Goal: Task Accomplishment & Management: Manage account settings

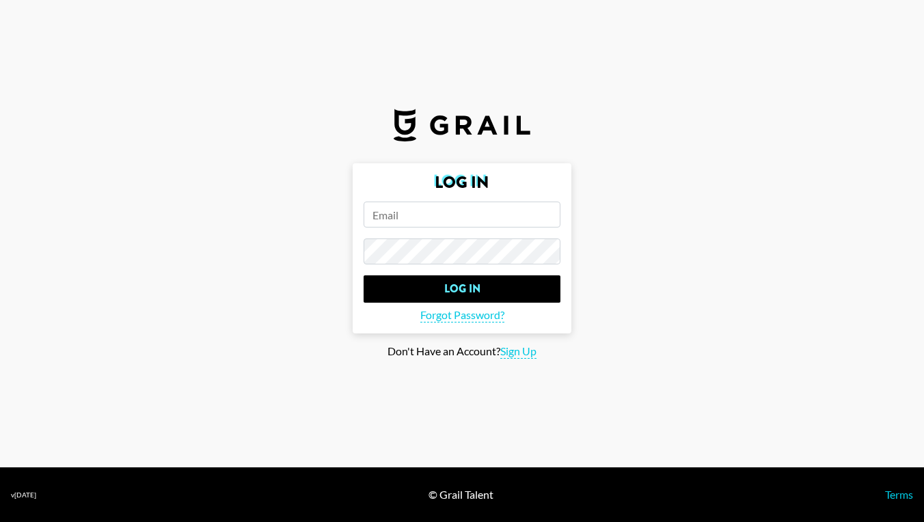
type input "[EMAIL_ADDRESS][PERSON_NAME][DOMAIN_NAME]"
click at [462, 289] on input "Log In" at bounding box center [461, 288] width 197 height 27
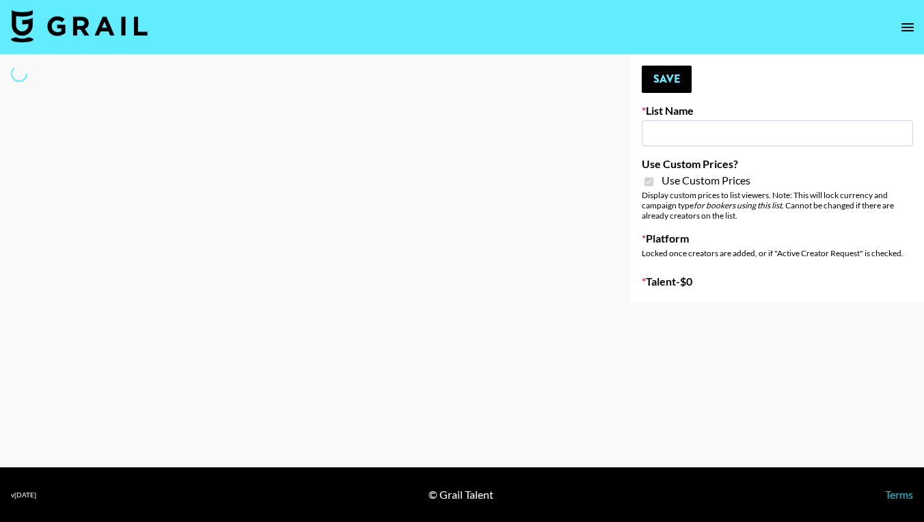
type input "dde"
checkbox input "true"
select select "Brand"
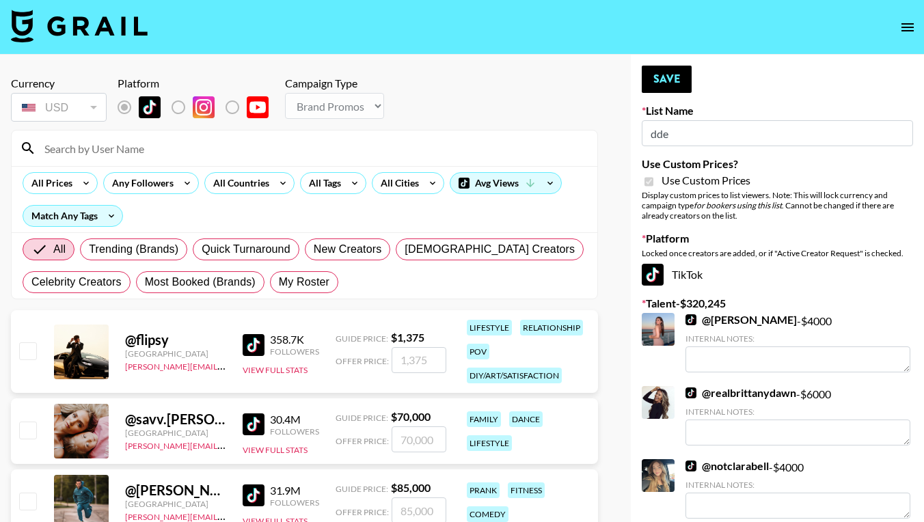
click at [75, 146] on input at bounding box center [312, 148] width 553 height 22
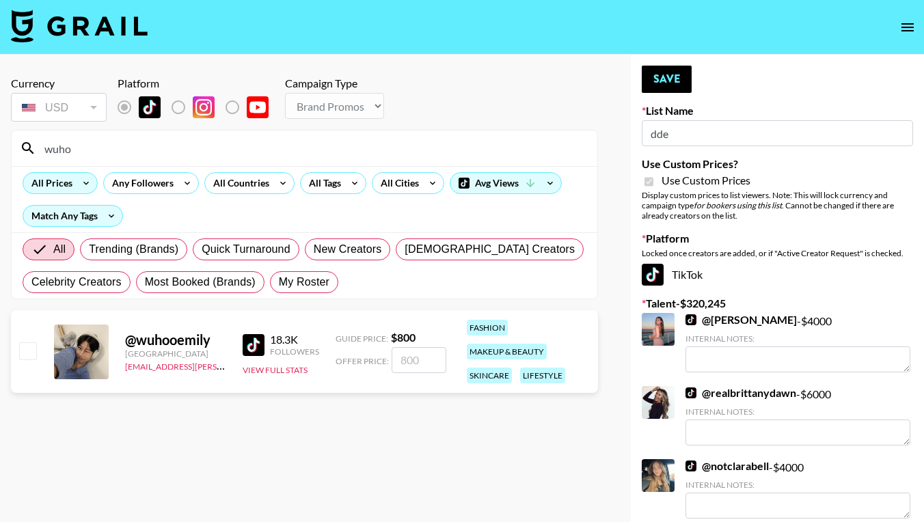
type input "who"
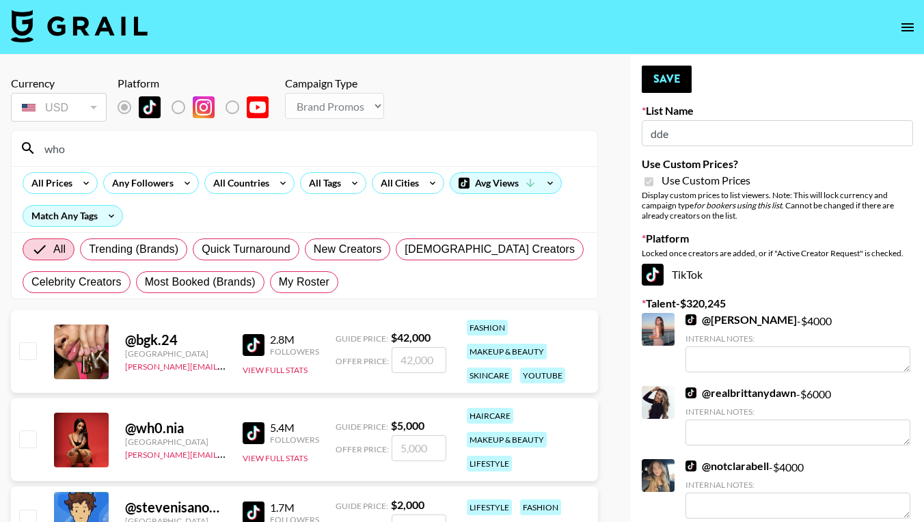
click at [31, 350] on input "checkbox" at bounding box center [27, 350] width 16 height 16
checkbox input "true"
type input "42000"
click at [23, 352] on input "checkbox" at bounding box center [27, 350] width 16 height 16
checkbox input "false"
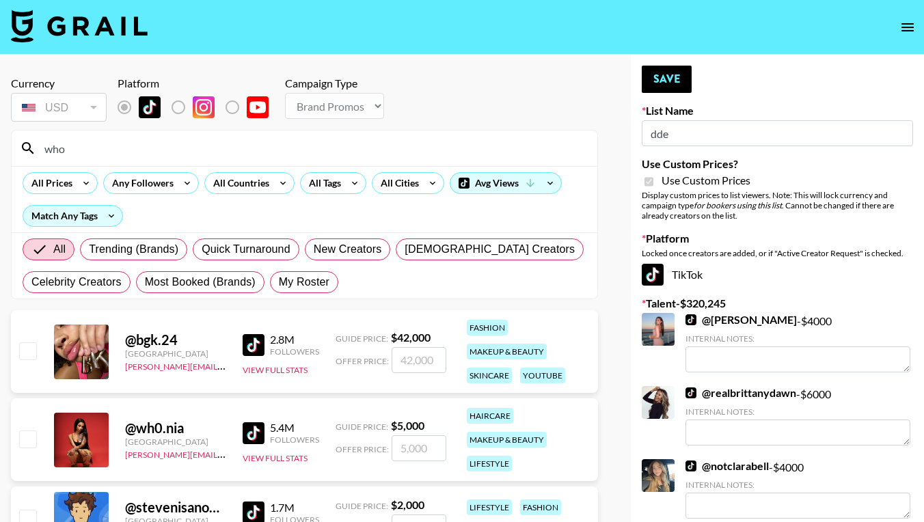
click at [104, 154] on input "who" at bounding box center [312, 148] width 553 height 22
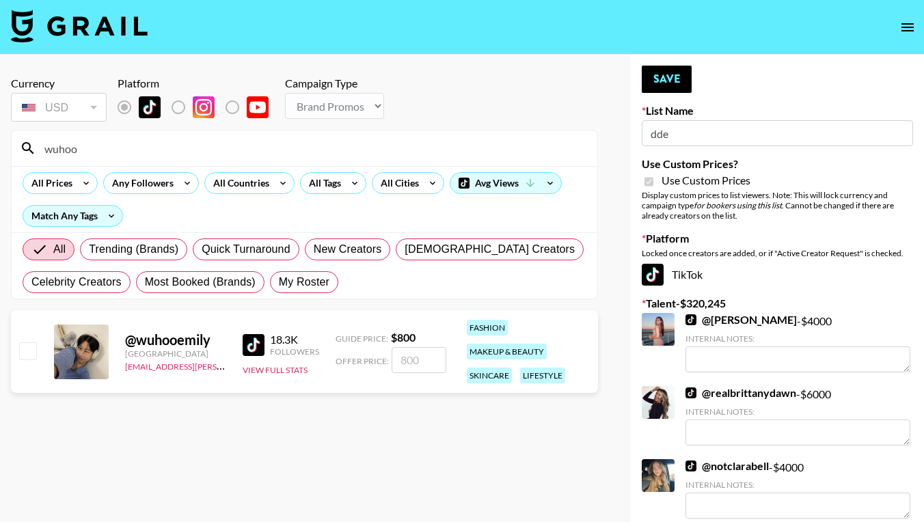
type input "wuhoo"
click at [27, 348] on input "checkbox" at bounding box center [27, 350] width 16 height 16
checkbox input "true"
type input "800"
click at [672, 78] on button "Save" at bounding box center [667, 79] width 50 height 27
